Goal: Check status

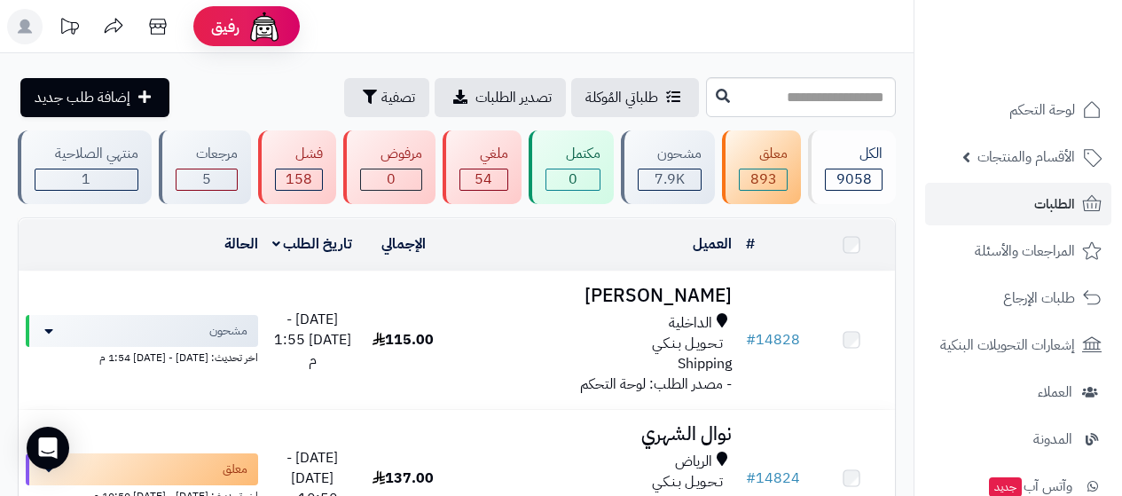
click at [1065, 208] on span "الطلبات" at bounding box center [1054, 204] width 41 height 25
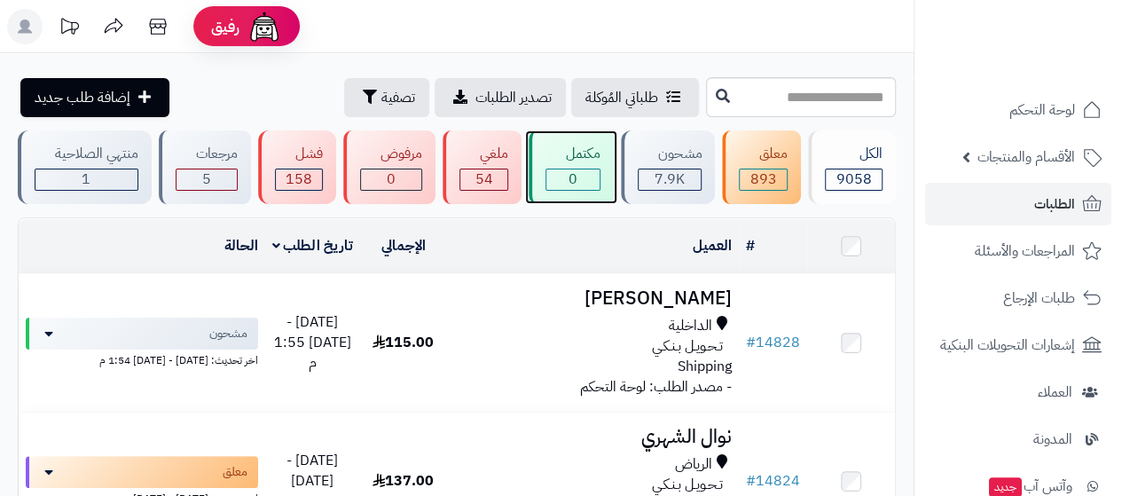
click at [571, 159] on div "مكتمل" at bounding box center [572, 154] width 55 height 20
